Goal: Task Accomplishment & Management: Use online tool/utility

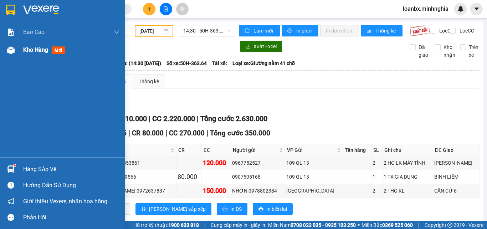
click at [15, 51] on div at bounding box center [11, 50] width 12 height 12
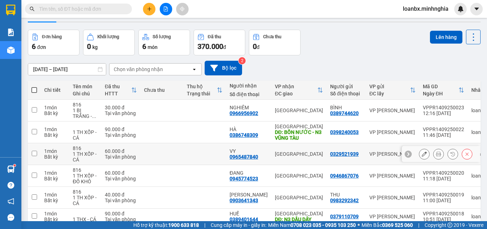
scroll to position [56, 0]
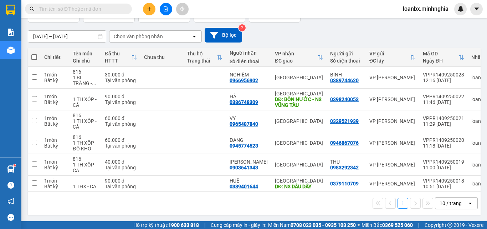
click at [32, 54] on span at bounding box center [34, 57] width 6 height 6
click at [34, 53] on input "checkbox" at bounding box center [34, 53] width 0 height 0
checkbox input "true"
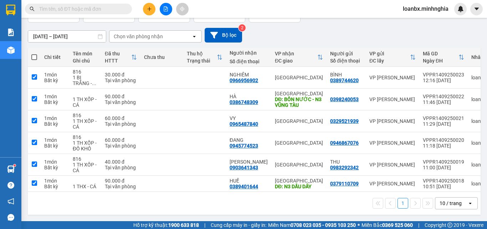
checkbox input "true"
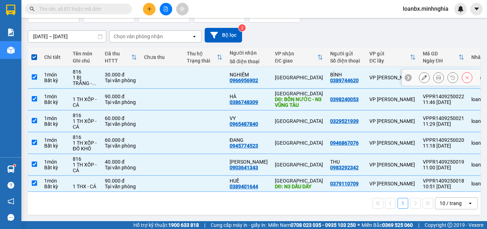
scroll to position [0, 0]
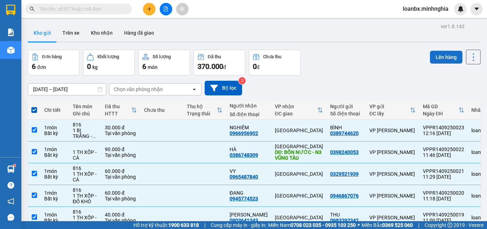
click at [438, 55] on button "Lên hàng" at bounding box center [446, 57] width 32 height 13
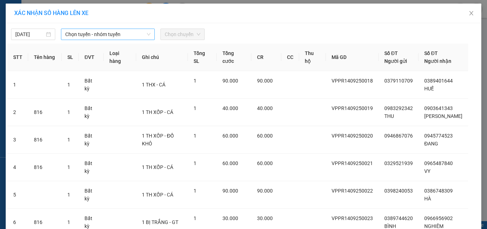
click at [89, 38] on span "Chọn tuyến - nhóm tuyến" at bounding box center [107, 34] width 85 height 11
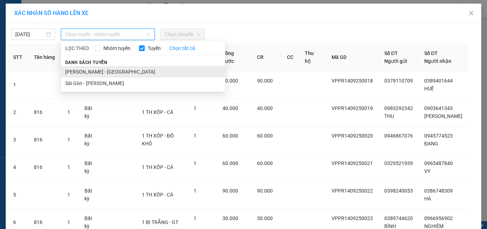
click at [92, 69] on li "[PERSON_NAME] - [GEOGRAPHIC_DATA]" at bounding box center [143, 71] width 164 height 11
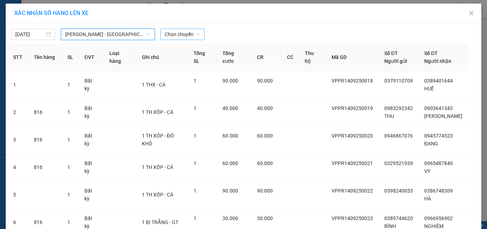
click at [180, 34] on span "Chọn chuyến" at bounding box center [183, 34] width 36 height 11
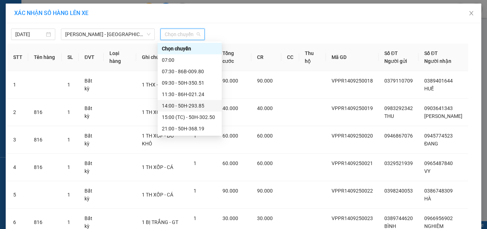
click at [179, 106] on div "14:00 - 50H-293.85" at bounding box center [190, 106] width 56 height 8
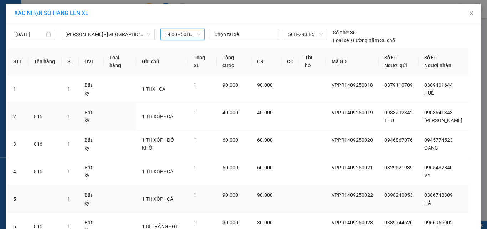
scroll to position [63, 0]
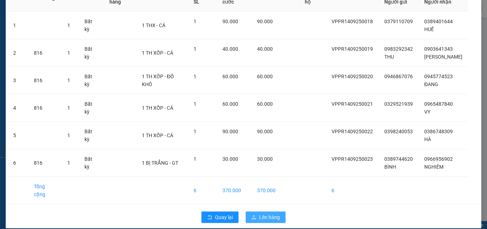
click at [259, 213] on span "Lên hàng" at bounding box center [269, 217] width 21 height 8
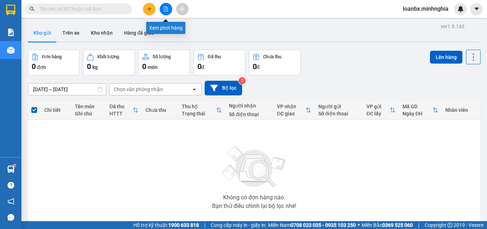
click at [164, 12] on button at bounding box center [166, 9] width 12 height 12
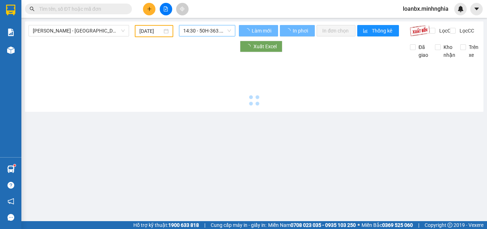
type input "[DATE]"
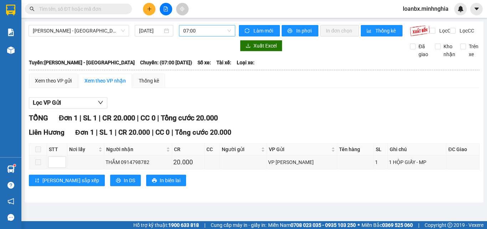
click at [217, 34] on span "07:00" at bounding box center [207, 30] width 48 height 11
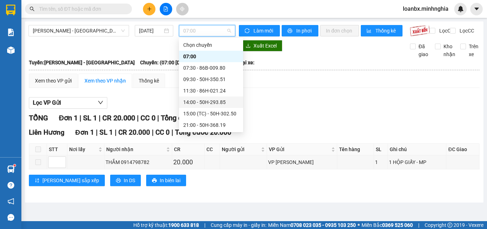
click at [211, 102] on div "14:00 - 50H-293.85" at bounding box center [211, 102] width 56 height 8
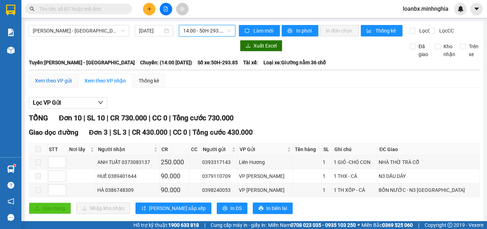
click at [66, 85] on div "Xem theo VP gửi" at bounding box center [53, 81] width 37 height 8
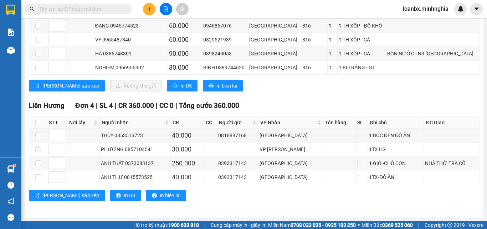
scroll to position [99, 0]
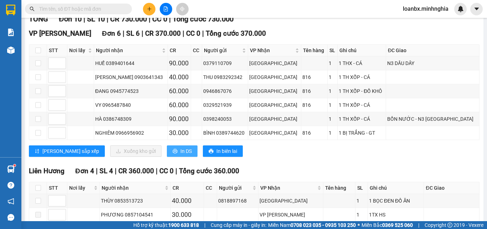
click at [180, 155] on span "In DS" at bounding box center [185, 151] width 11 height 8
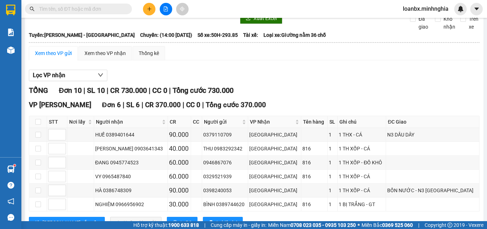
scroll to position [0, 0]
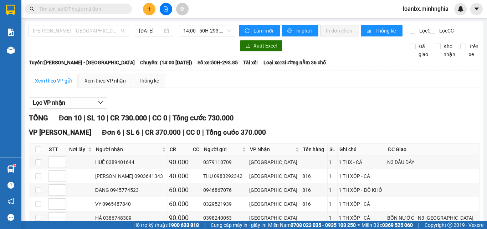
drag, startPoint x: 80, startPoint y: 33, endPoint x: 82, endPoint y: 63, distance: 30.7
click at [80, 33] on span "[PERSON_NAME] - [GEOGRAPHIC_DATA]" at bounding box center [79, 30] width 92 height 11
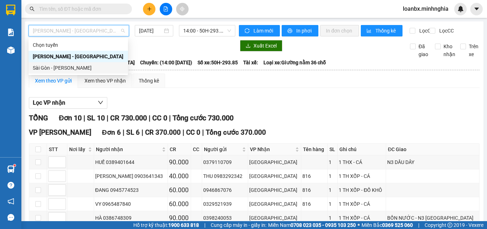
click at [76, 67] on div "Sài Gòn - [PERSON_NAME]" at bounding box center [78, 68] width 91 height 8
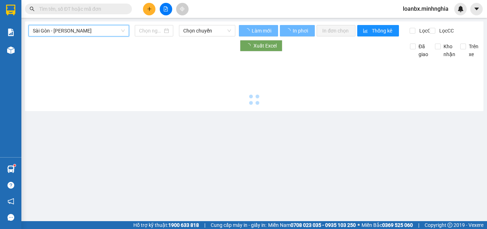
type input "[DATE]"
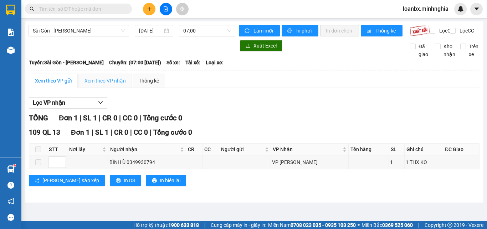
click at [104, 88] on div "Xem theo VP nhận" at bounding box center [104, 80] width 53 height 14
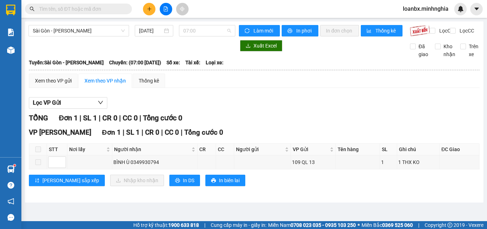
drag, startPoint x: 190, startPoint y: 30, endPoint x: 205, endPoint y: 72, distance: 44.3
click at [190, 31] on span "07:00" at bounding box center [207, 30] width 48 height 11
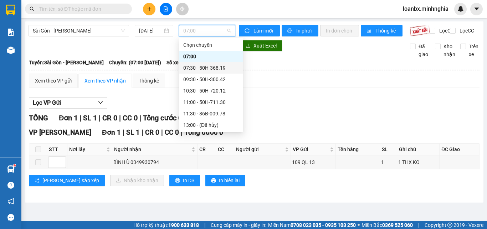
click at [210, 65] on div "07:30 - 50H-368.19" at bounding box center [211, 68] width 56 height 8
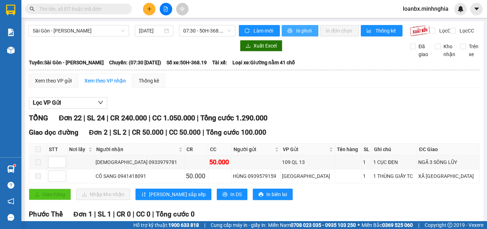
click at [291, 29] on button "In phơi" at bounding box center [300, 30] width 37 height 11
click at [297, 33] on span "In phơi" at bounding box center [304, 31] width 16 height 8
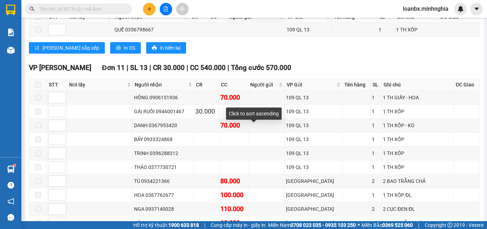
scroll to position [250, 0]
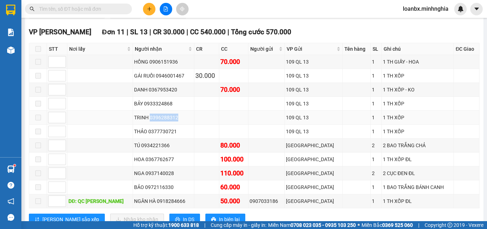
drag, startPoint x: 152, startPoint y: 122, endPoint x: 193, endPoint y: 121, distance: 41.4
click at [193, 121] on div "TRINH 0396288312" at bounding box center [163, 117] width 59 height 8
copy div "0396288312"
click at [76, 12] on input "text" at bounding box center [81, 9] width 84 height 8
paste input "0396288312"
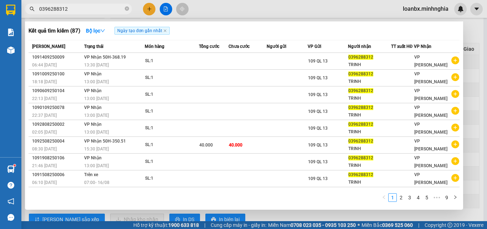
click at [222, 11] on div at bounding box center [243, 114] width 487 height 229
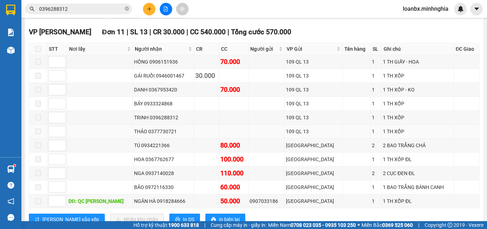
drag, startPoint x: 150, startPoint y: 137, endPoint x: 178, endPoint y: 134, distance: 28.4
click at [178, 134] on div "THẢO 0377730721" at bounding box center [163, 131] width 59 height 8
copy div "0377730721"
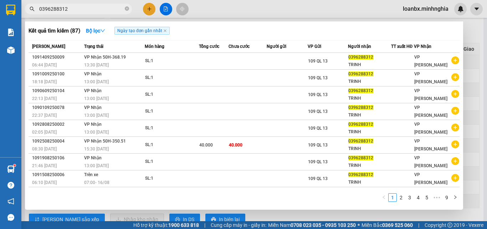
click at [62, 10] on input "0396288312" at bounding box center [81, 9] width 84 height 8
paste input "77730721"
click at [279, 13] on div at bounding box center [243, 114] width 487 height 229
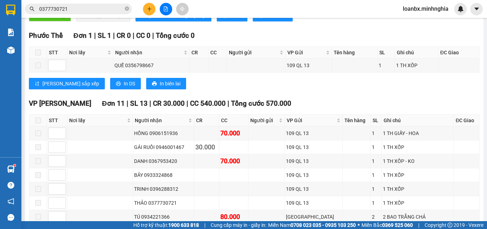
scroll to position [0, 0]
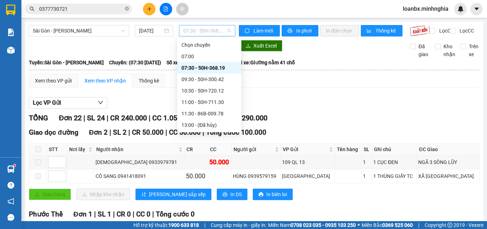
click at [209, 32] on span "07:30 - 50H-368.19" at bounding box center [207, 30] width 48 height 11
click at [203, 80] on div "09:30 - 50H-300.42" at bounding box center [210, 79] width 56 height 8
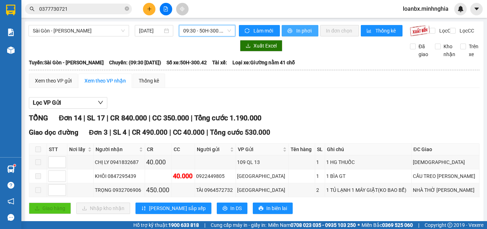
click at [300, 32] on span "In phơi" at bounding box center [304, 31] width 16 height 8
click at [57, 8] on input "0377730721" at bounding box center [81, 9] width 84 height 8
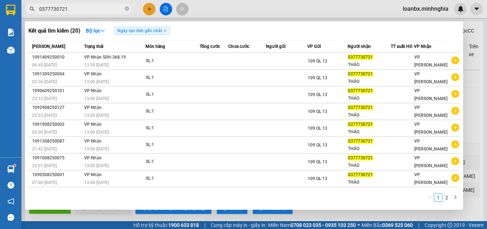
click at [57, 8] on input "0377730721" at bounding box center [81, 9] width 84 height 8
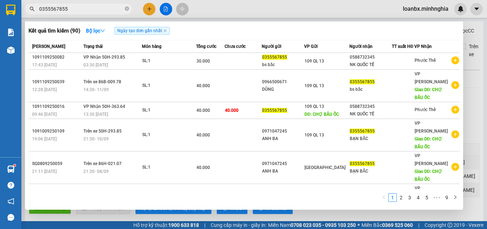
type input "0355567855"
click at [209, 14] on div at bounding box center [243, 114] width 487 height 229
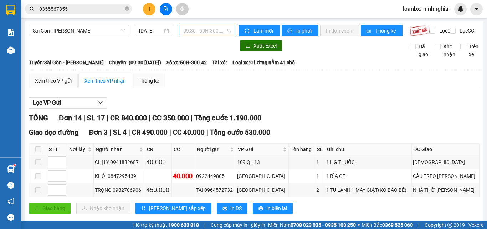
click at [194, 31] on span "09:30 - 50H-300.42" at bounding box center [207, 30] width 48 height 11
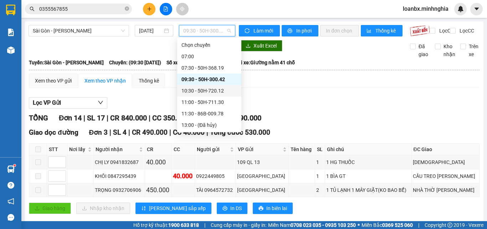
click at [210, 93] on div "10:30 - 50H-720.12" at bounding box center [210, 91] width 56 height 8
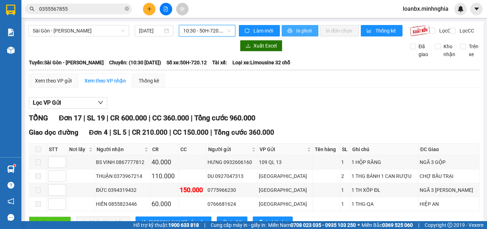
click at [302, 35] on button "In phơi" at bounding box center [300, 30] width 37 height 11
click at [202, 32] on span "10:30 - 50H-720.12" at bounding box center [207, 30] width 48 height 11
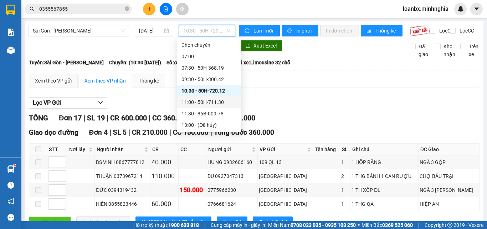
click at [202, 103] on div "11:00 - 50H-711.30" at bounding box center [210, 102] width 56 height 8
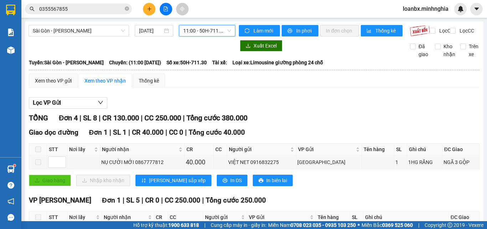
click at [198, 31] on span "11:00 - 50H-711.30" at bounding box center [207, 30] width 48 height 11
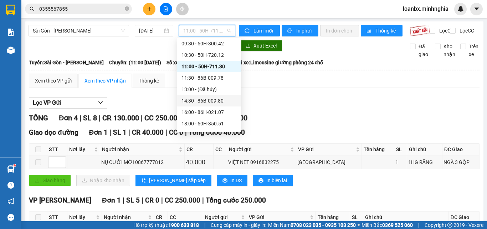
scroll to position [68, 0]
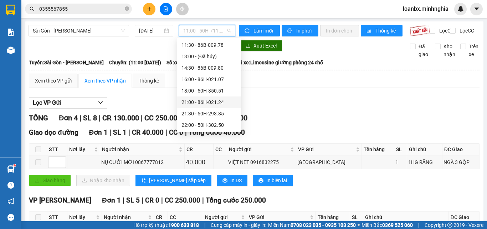
click at [288, 95] on div "Xem theo VP gửi Xem theo VP nhận Thống kê Lọc VP Gửi TỔNG Đơn 4 | SL 8 | CR 13…" at bounding box center [254, 208] width 451 height 271
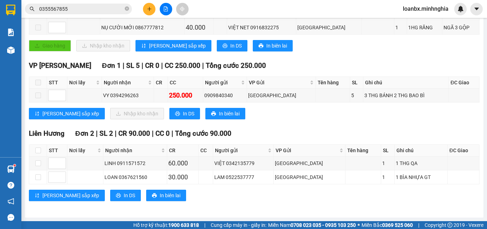
scroll to position [0, 0]
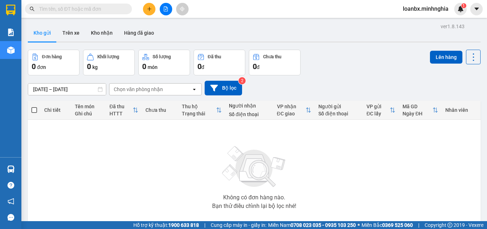
click at [167, 10] on icon "file-add" at bounding box center [165, 8] width 5 height 5
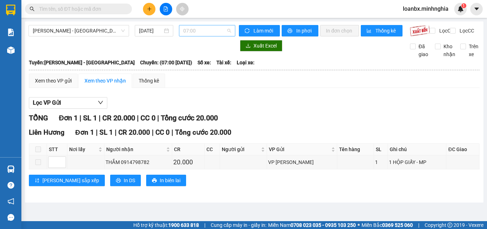
click at [219, 30] on span "07:00" at bounding box center [207, 30] width 48 height 11
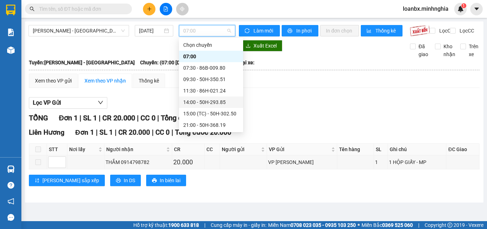
click at [214, 104] on div "14:00 - 50H-293.85" at bounding box center [211, 102] width 56 height 8
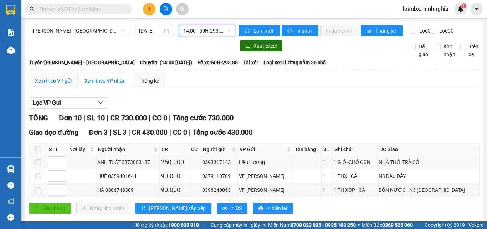
click at [61, 85] on div "Xem theo VP gửi" at bounding box center [53, 81] width 37 height 8
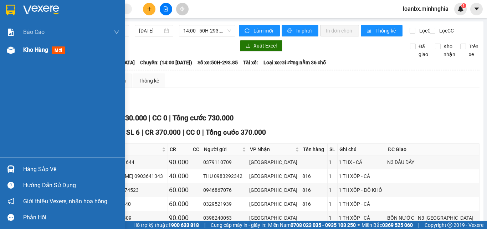
click at [20, 54] on div "Kho hàng mới" at bounding box center [62, 50] width 125 height 18
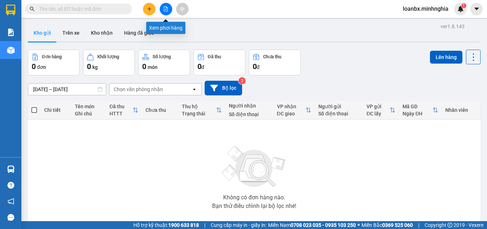
click at [170, 10] on button at bounding box center [166, 9] width 12 height 12
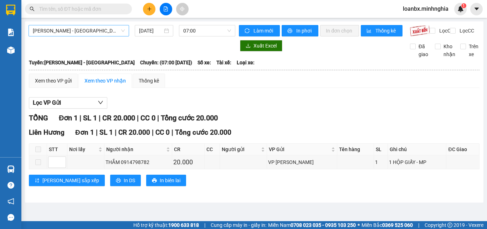
click at [80, 27] on span "[PERSON_NAME] - [GEOGRAPHIC_DATA]" at bounding box center [79, 30] width 92 height 11
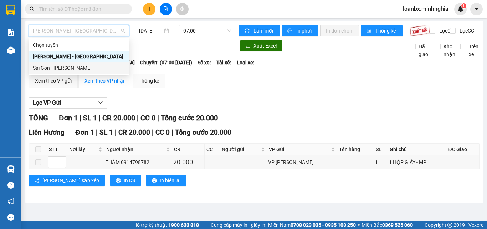
click at [63, 70] on div "Sài Gòn - [PERSON_NAME]" at bounding box center [79, 68] width 92 height 8
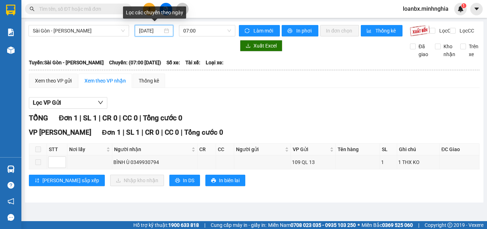
click at [147, 31] on input "[DATE]" at bounding box center [151, 31] width 24 height 8
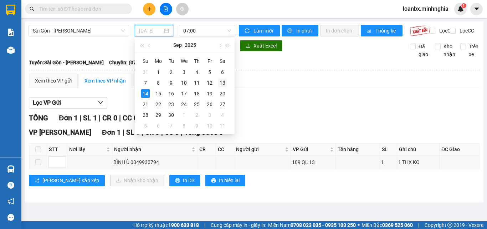
click at [226, 81] on div "13" at bounding box center [222, 82] width 9 height 9
type input "[DATE]"
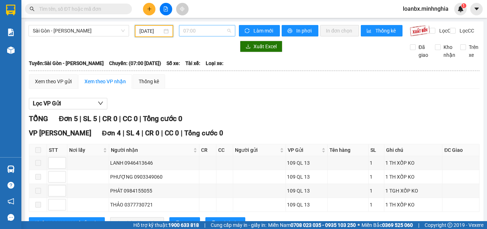
click at [216, 30] on span "07:00" at bounding box center [207, 30] width 48 height 11
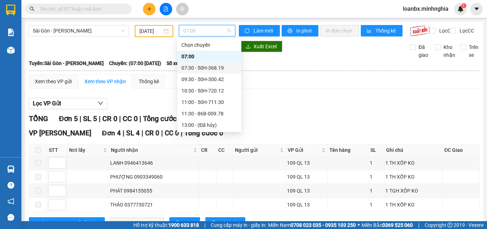
click at [207, 71] on div "07:30 - 50H-368.19" at bounding box center [210, 68] width 56 height 8
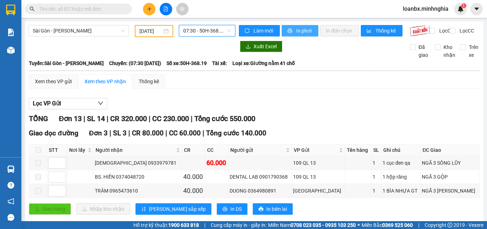
click at [296, 29] on span "In phơi" at bounding box center [304, 31] width 16 height 8
click at [199, 27] on span "07:30 - 50H-368.19" at bounding box center [207, 30] width 48 height 11
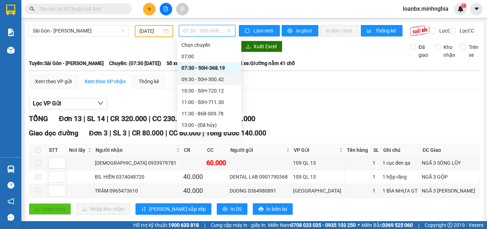
click at [193, 76] on div "09:30 - 50H-300.42" at bounding box center [210, 79] width 56 height 8
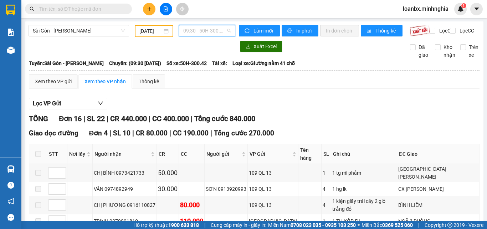
click at [206, 33] on span "09:30 - 50H-300.42" at bounding box center [207, 30] width 48 height 11
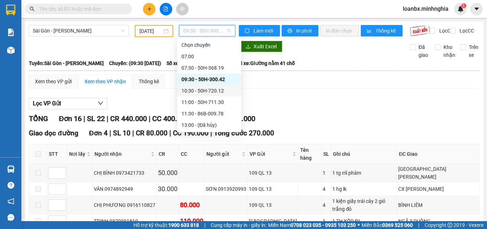
click at [199, 89] on div "10:30 - 50H-720.12" at bounding box center [210, 91] width 56 height 8
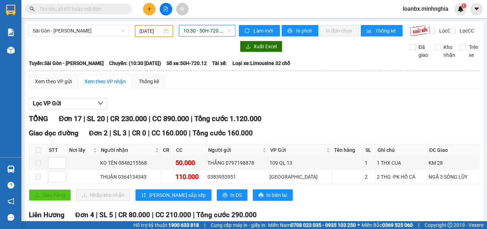
click at [209, 28] on span "10:30 - 50H-720.12" at bounding box center [207, 30] width 48 height 11
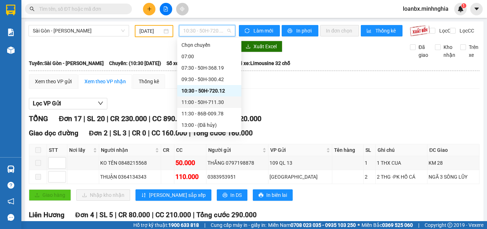
click at [195, 103] on div "11:00 - 50H-711.30" at bounding box center [210, 102] width 56 height 8
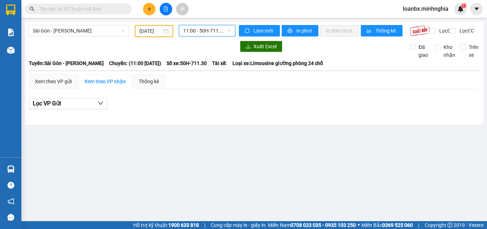
click at [205, 35] on span "11:00 - 50H-711.30" at bounding box center [207, 30] width 48 height 11
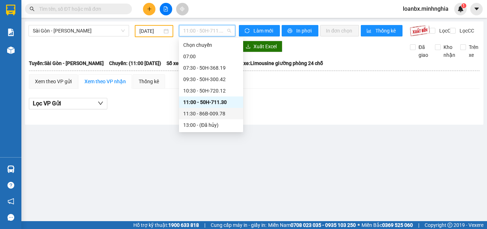
click at [203, 110] on div "11:30 - 86B-009.78" at bounding box center [211, 113] width 56 height 8
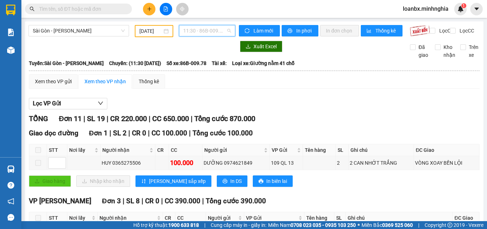
click at [207, 33] on span "11:30 - 86B-009.78" at bounding box center [207, 30] width 48 height 11
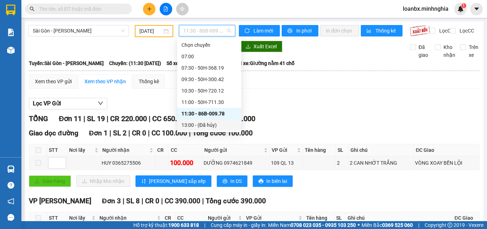
click at [202, 126] on div "13:00 - (Đã hủy)" at bounding box center [210, 125] width 56 height 8
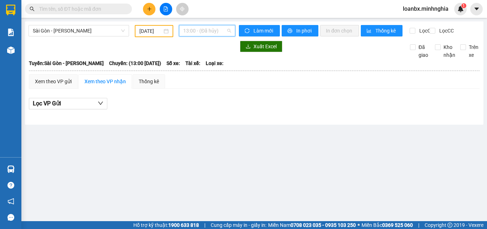
click at [210, 31] on span "13:00 - (Đã hủy)" at bounding box center [207, 30] width 48 height 11
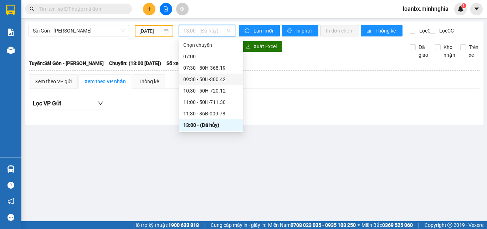
scroll to position [68, 0]
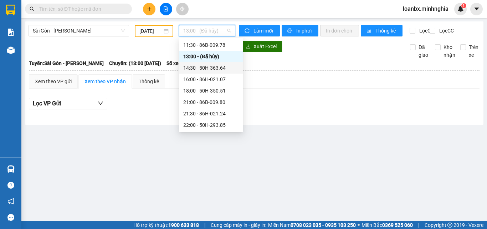
click at [222, 64] on div "14:30 - 50H-363.64" at bounding box center [211, 68] width 56 height 8
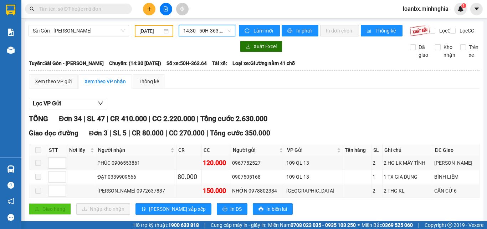
drag, startPoint x: 203, startPoint y: 27, endPoint x: 208, endPoint y: 51, distance: 23.9
click at [203, 27] on span "14:30 - 50H-363.64" at bounding box center [207, 30] width 48 height 11
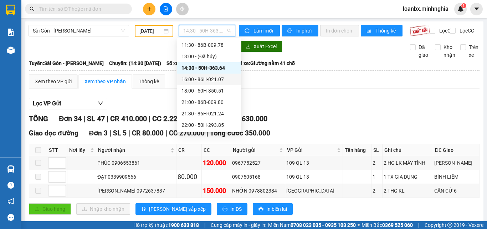
click at [208, 80] on div "16:00 - 86H-021.07" at bounding box center [210, 79] width 56 height 8
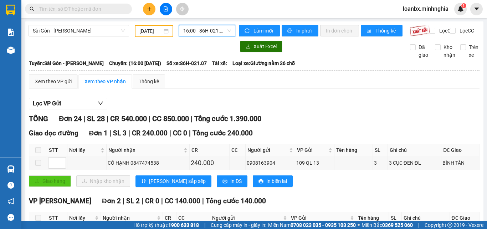
click at [200, 31] on span "16:00 - 86H-021.07" at bounding box center [207, 30] width 48 height 11
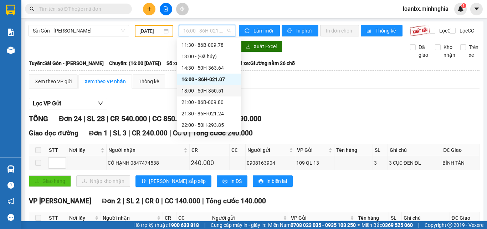
click at [205, 87] on div "18:00 - 50H-350.51" at bounding box center [210, 91] width 56 height 8
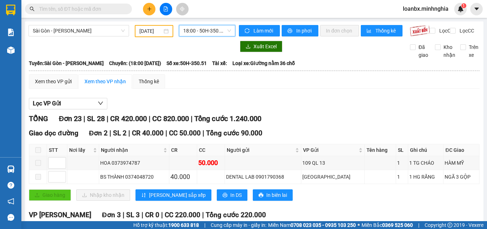
click at [198, 31] on span "18:00 - 50H-350.51" at bounding box center [207, 30] width 48 height 11
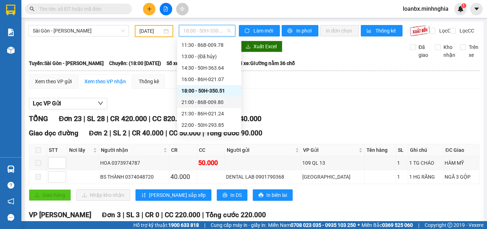
click at [211, 97] on div "21:00 - 86B-009.80" at bounding box center [209, 101] width 64 height 11
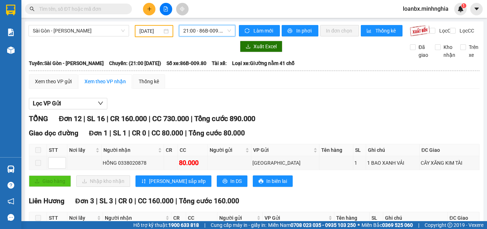
click at [197, 25] on span "21:00 - 86B-009.80" at bounding box center [207, 30] width 48 height 11
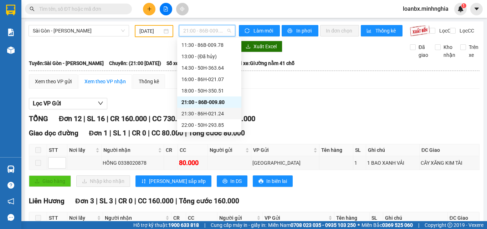
click at [209, 114] on div "21:30 - 86H-021.24" at bounding box center [210, 113] width 56 height 8
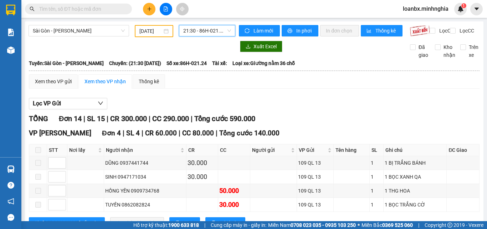
click at [192, 31] on span "21:30 - 86H-021.24" at bounding box center [207, 30] width 48 height 11
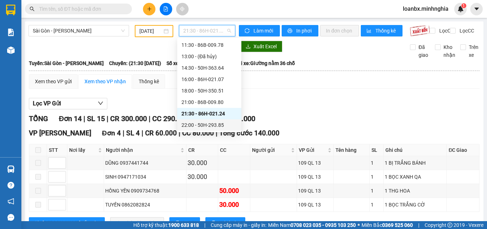
click at [216, 125] on div "22:00 - 50H-293.85" at bounding box center [210, 125] width 56 height 8
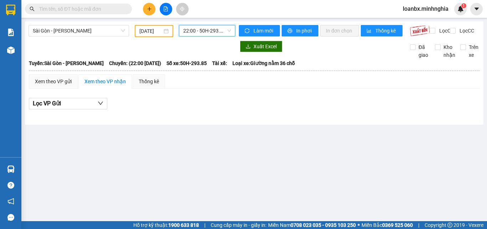
click at [205, 30] on span "22:00 - 50H-293.85" at bounding box center [207, 30] width 48 height 11
click at [281, 101] on div "Lọc VP Gửi" at bounding box center [254, 105] width 451 height 23
click at [93, 27] on span "Sài Gòn - [PERSON_NAME]" at bounding box center [79, 30] width 92 height 11
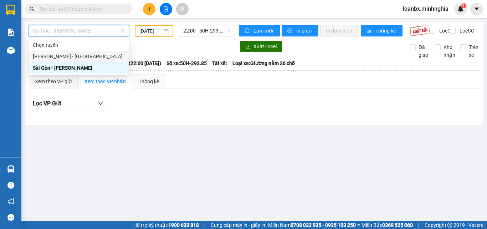
click at [72, 58] on div "[PERSON_NAME] - [GEOGRAPHIC_DATA]" at bounding box center [79, 56] width 92 height 8
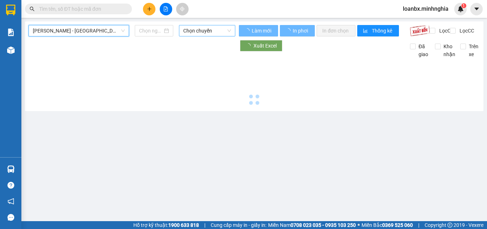
type input "[DATE]"
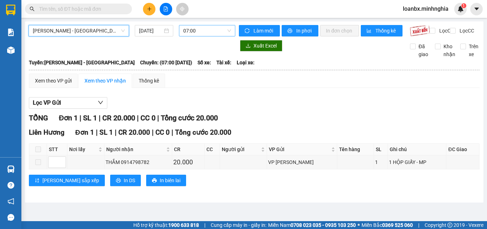
click at [199, 33] on span "07:00" at bounding box center [207, 30] width 48 height 11
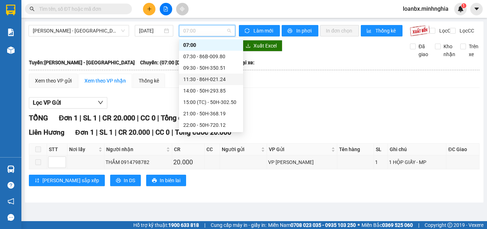
click at [198, 82] on div "11:30 - 86H-021.24" at bounding box center [211, 79] width 56 height 8
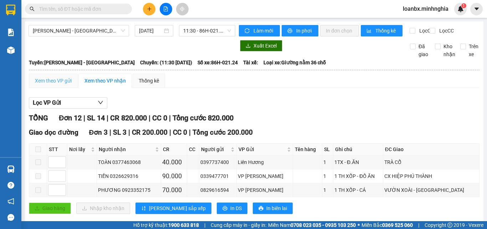
click at [67, 88] on div "Xem theo VP gửi" at bounding box center [53, 80] width 49 height 14
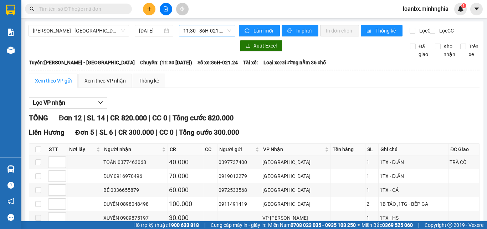
click at [194, 31] on span "11:30 - 86H-021.24" at bounding box center [207, 30] width 48 height 11
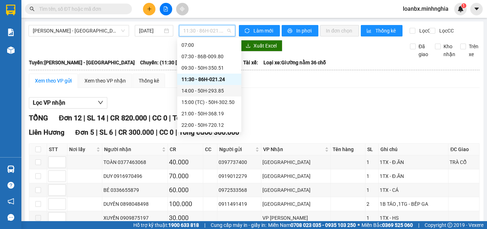
click at [189, 89] on div "14:00 - 50H-293.85" at bounding box center [210, 91] width 56 height 8
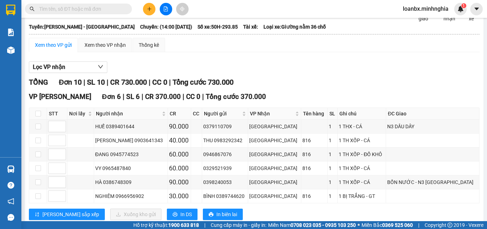
scroll to position [71, 0]
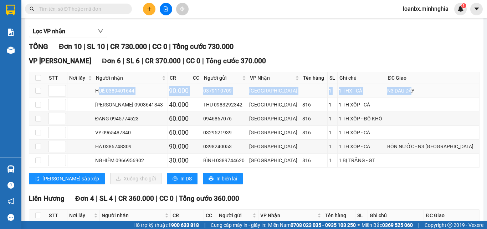
drag, startPoint x: 103, startPoint y: 97, endPoint x: 423, endPoint y: 97, distance: 320.3
click at [421, 97] on tr "HUẾ 0389401644 90.000 0379110709 [GEOGRAPHIC_DATA] 1 1 THX - CÁ N3 DẦU DÂY" at bounding box center [254, 91] width 450 height 14
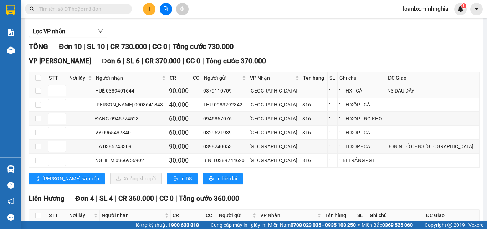
click at [425, 97] on td "N3 DẦU DÂY" at bounding box center [432, 91] width 93 height 14
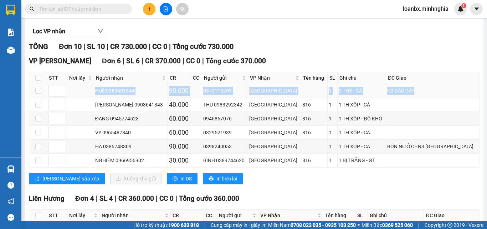
drag, startPoint x: 424, startPoint y: 96, endPoint x: 68, endPoint y: 96, distance: 355.9
click at [68, 96] on tr "HUẾ 0389401644 90.000 0379110709 [GEOGRAPHIC_DATA] 1 1 THX - CÁ N3 DẦU DÂY" at bounding box center [254, 91] width 450 height 14
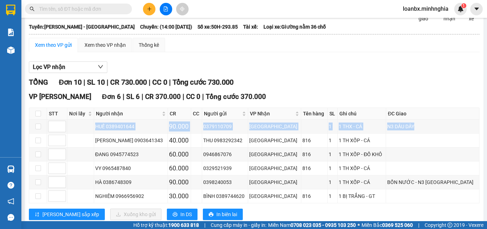
scroll to position [0, 0]
